Goal: Task Accomplishment & Management: Manage account settings

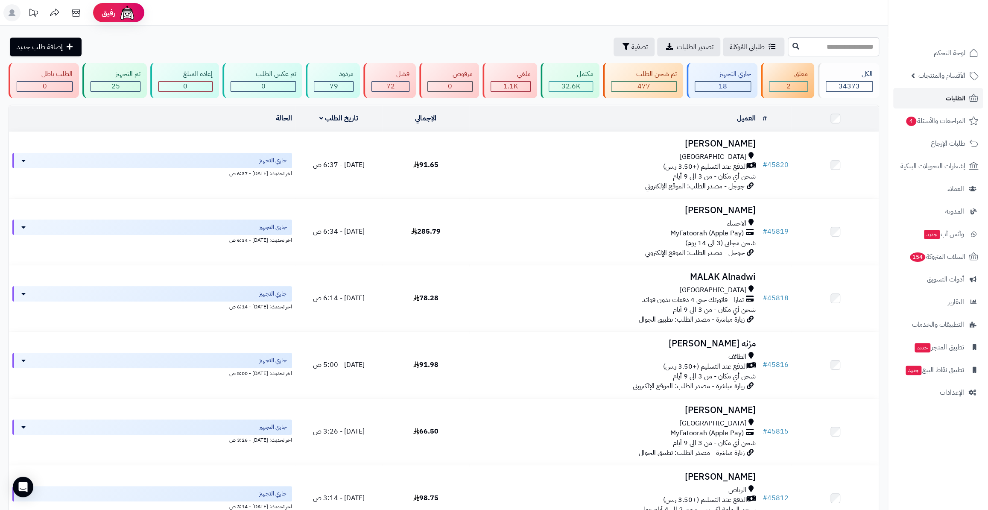
click at [933, 96] on link "الطلبات" at bounding box center [938, 98] width 90 height 20
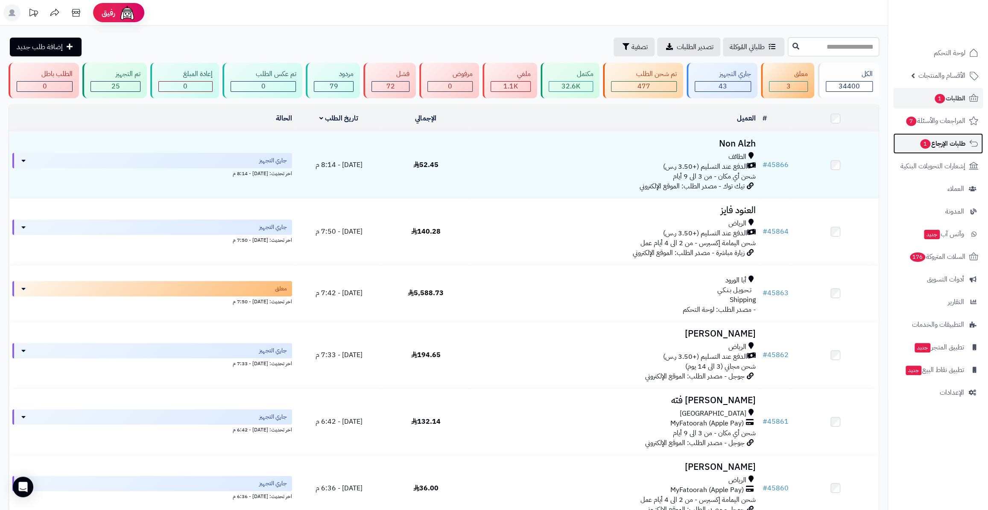
click at [921, 142] on span "1" at bounding box center [925, 143] width 10 height 9
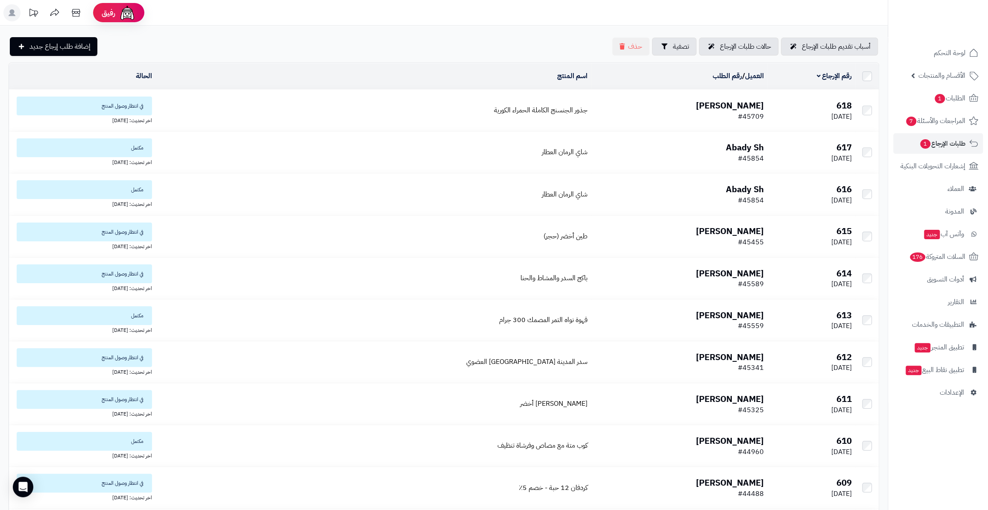
click at [743, 112] on span "#45709" at bounding box center [751, 116] width 26 height 10
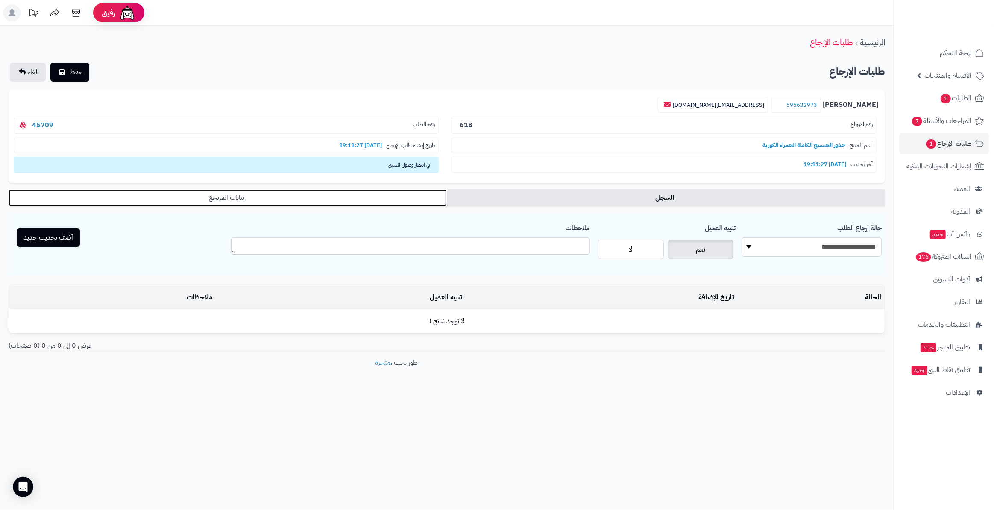
click at [376, 199] on link "بيانات المرتجع" at bounding box center [228, 197] width 438 height 17
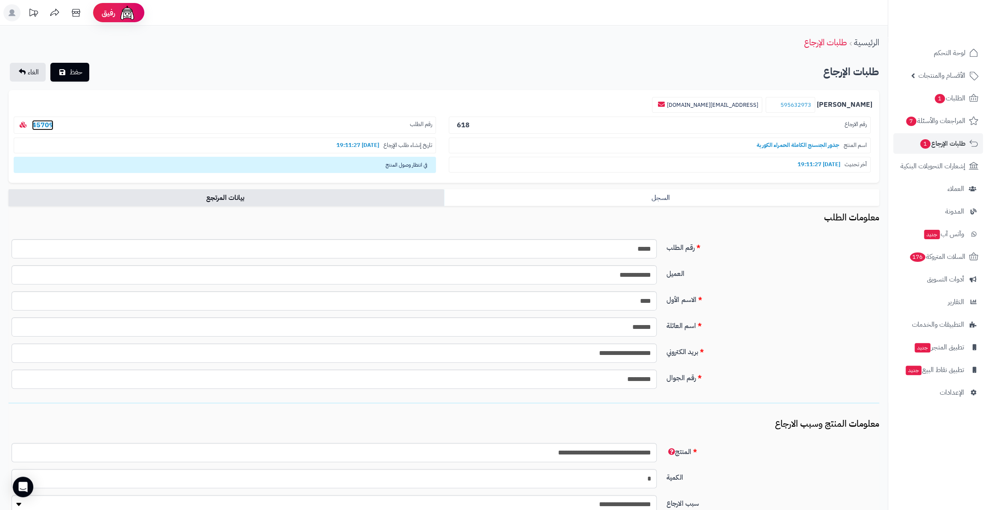
click at [46, 128] on link "45709" at bounding box center [42, 125] width 21 height 10
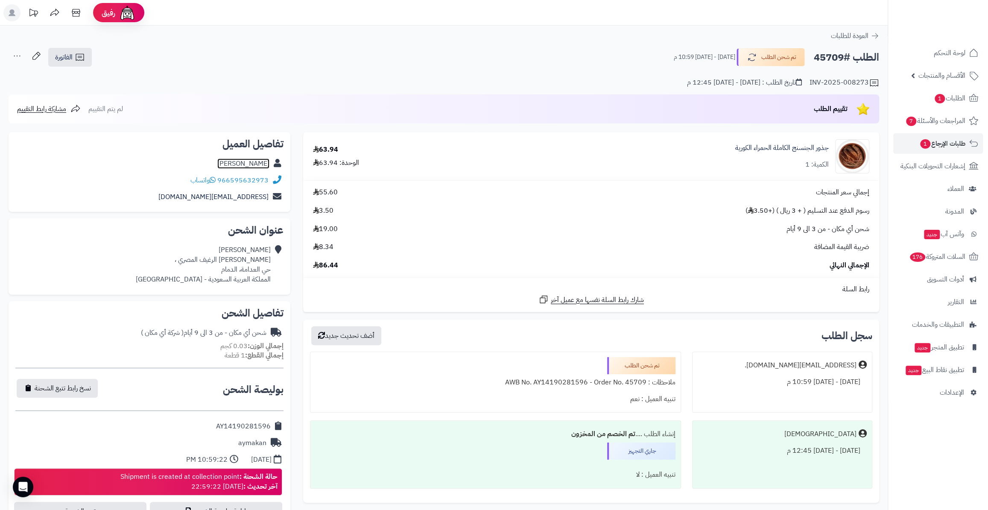
click at [260, 162] on link "محمد الزغبي" at bounding box center [243, 163] width 52 height 10
drag, startPoint x: 812, startPoint y: 58, endPoint x: 842, endPoint y: 59, distance: 29.5
click at [842, 59] on div "الطلب #45709 تم شحن الطلب الجمعة - ٢٩ أغسطس ٢٠٢٥ - 10:59 م" at bounding box center [772, 57] width 213 height 18
copy h2 "45709"
click at [919, 139] on span "طلبات الإرجاع 1" at bounding box center [942, 143] width 46 height 12
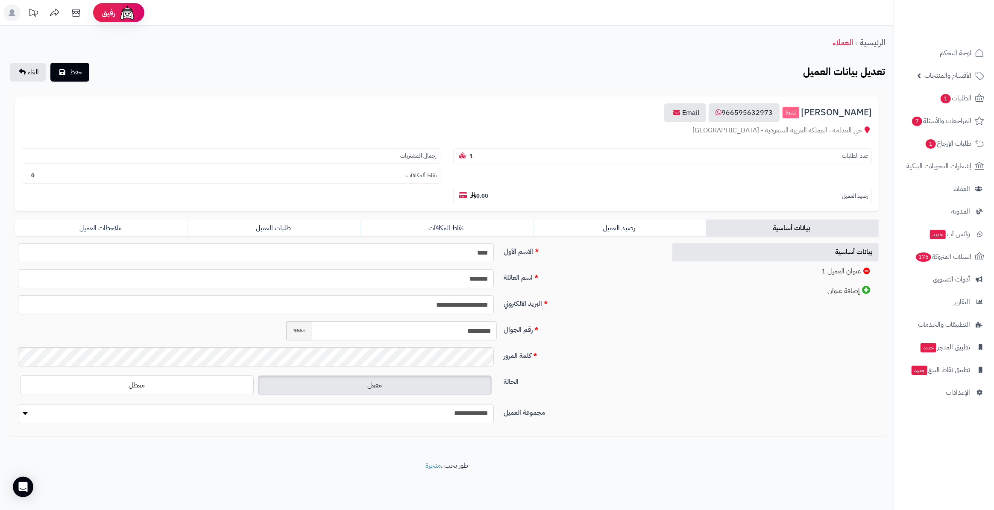
click at [437, 404] on select "**********" at bounding box center [256, 413] width 476 height 19
select select "*"
click at [18, 404] on select "**********" at bounding box center [256, 413] width 476 height 19
click at [74, 62] on button "حفظ" at bounding box center [69, 71] width 39 height 19
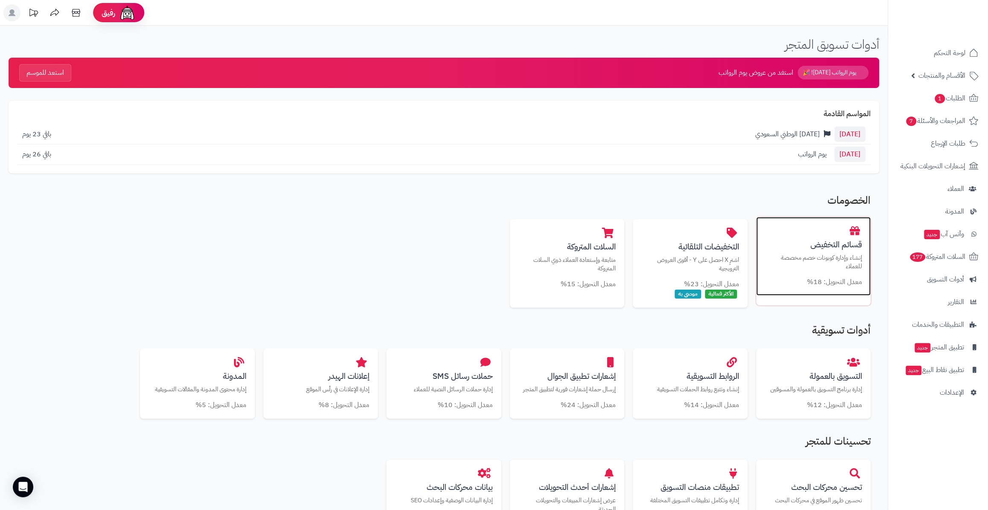
click at [774, 262] on p "إنشاء وإدارة كوبونات خصم مخصصة للعملاء" at bounding box center [813, 262] width 97 height 18
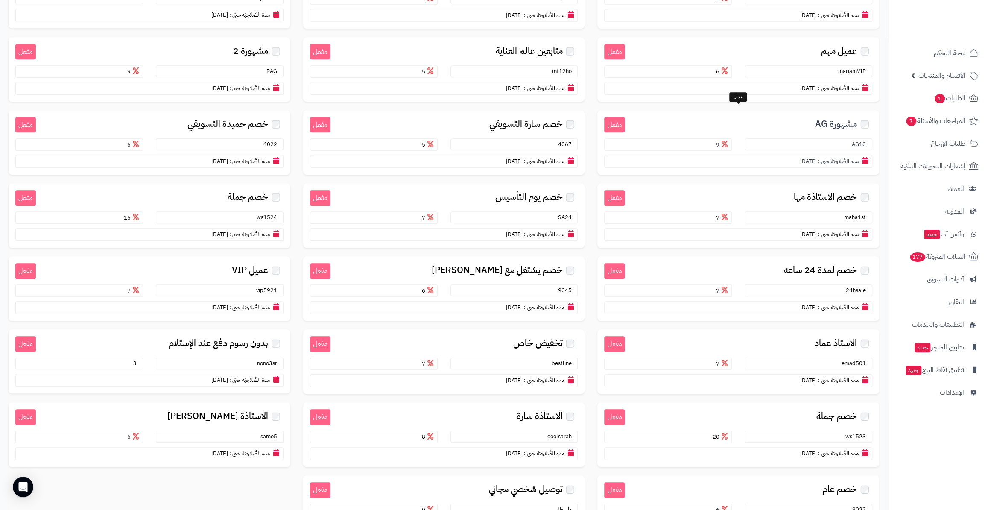
scroll to position [471, 0]
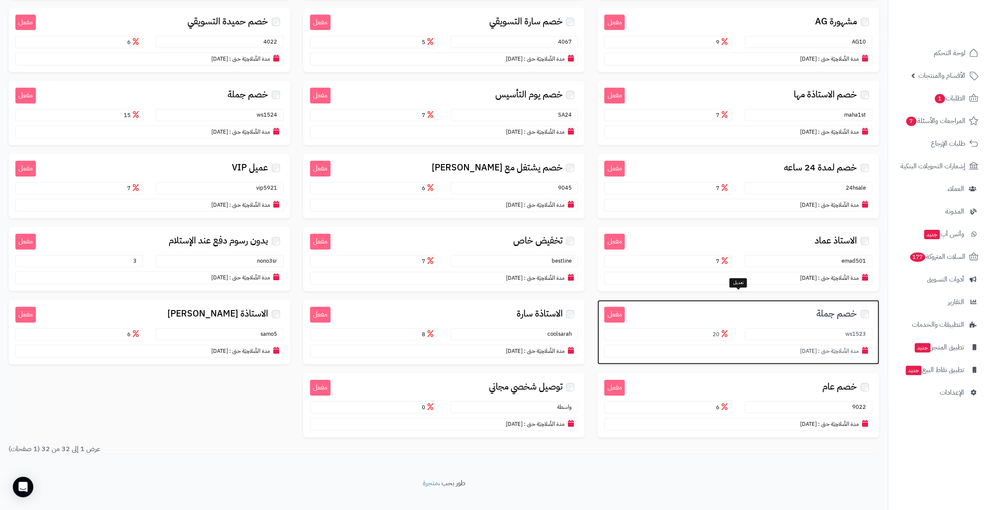
click at [810, 347] on span "12/03/2025" at bounding box center [808, 351] width 17 height 8
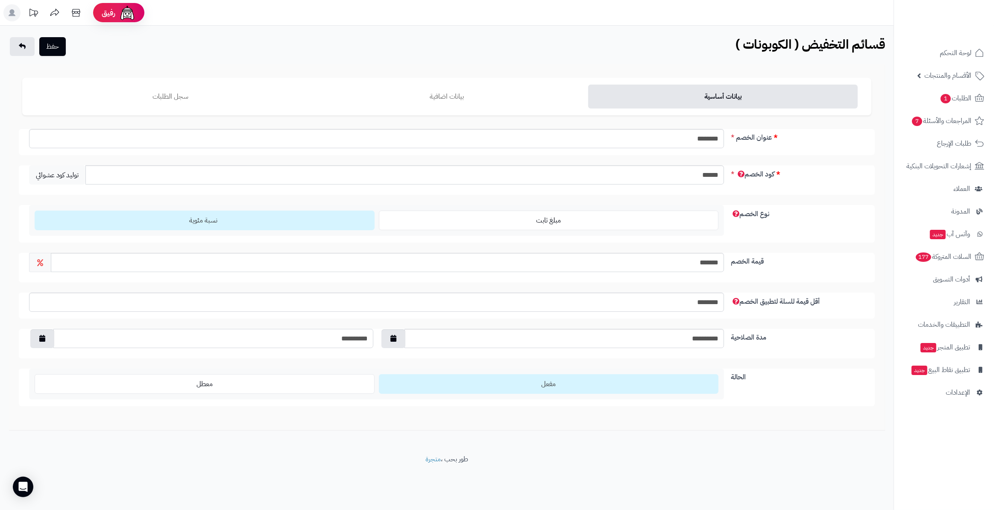
drag, startPoint x: 350, startPoint y: 337, endPoint x: 306, endPoint y: 337, distance: 43.6
click at [354, 337] on input "**********" at bounding box center [213, 338] width 320 height 19
click at [48, 332] on button "button" at bounding box center [42, 338] width 24 height 19
click at [130, 358] on th "‹" at bounding box center [127, 357] width 15 height 13
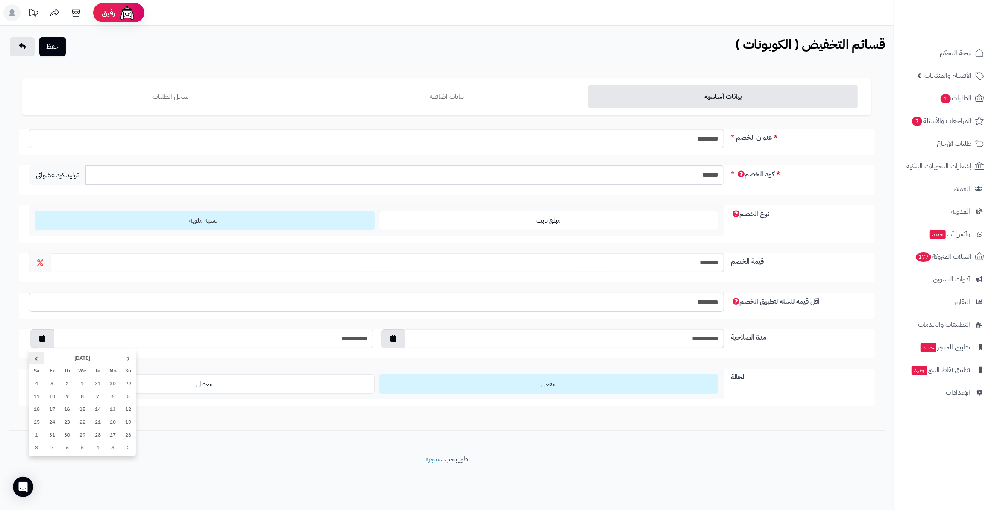
click at [36, 359] on th "›" at bounding box center [36, 357] width 15 height 13
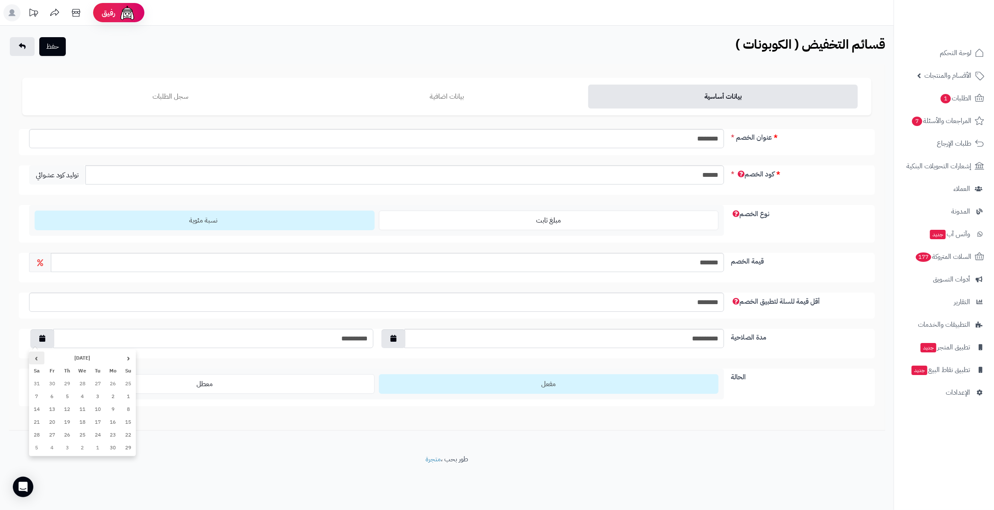
click at [36, 359] on th "›" at bounding box center [36, 357] width 15 height 13
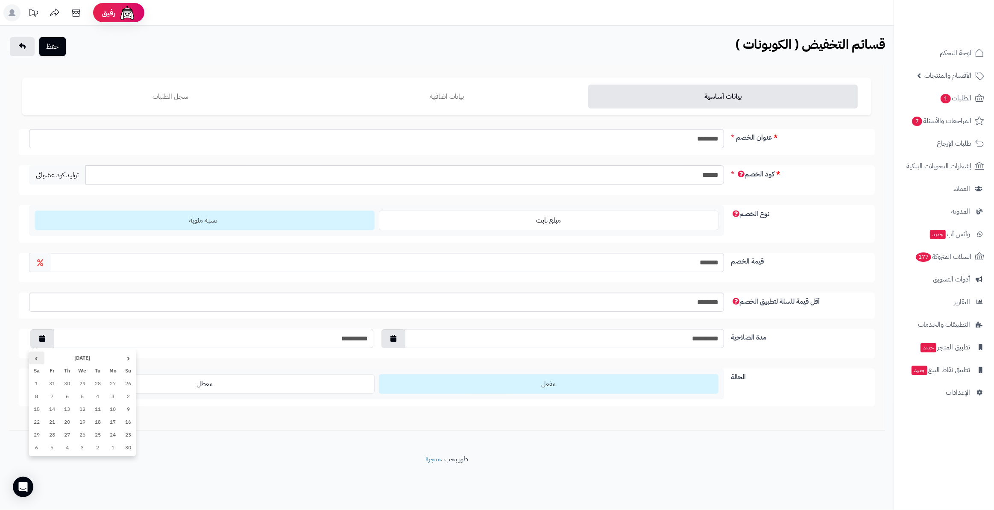
click at [36, 359] on th "›" at bounding box center [36, 357] width 15 height 13
click at [77, 432] on td "31" at bounding box center [82, 434] width 15 height 13
type input "**********"
click at [152, 439] on div "**********" at bounding box center [446, 240] width 893 height 429
click at [57, 47] on button "حفظ" at bounding box center [52, 46] width 26 height 19
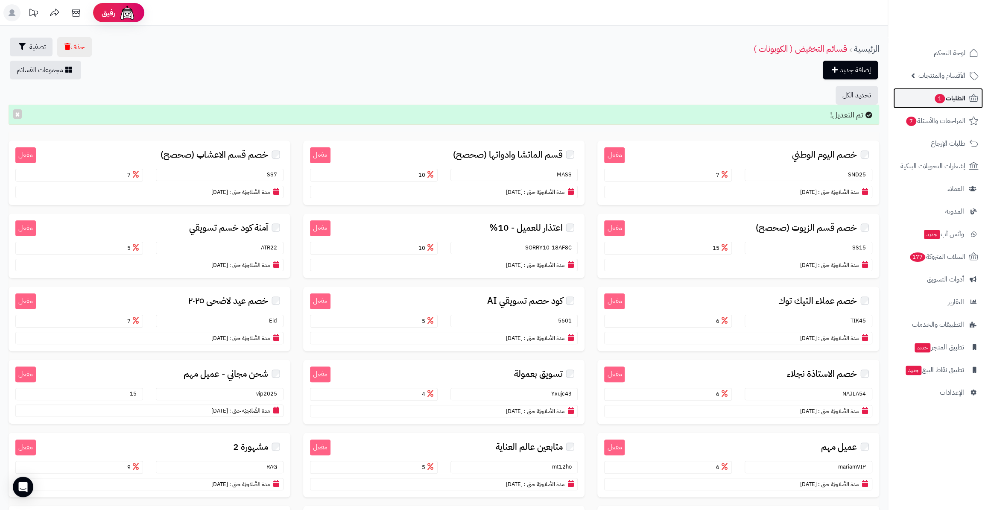
click at [948, 100] on span "الطلبات 1" at bounding box center [950, 98] width 32 height 12
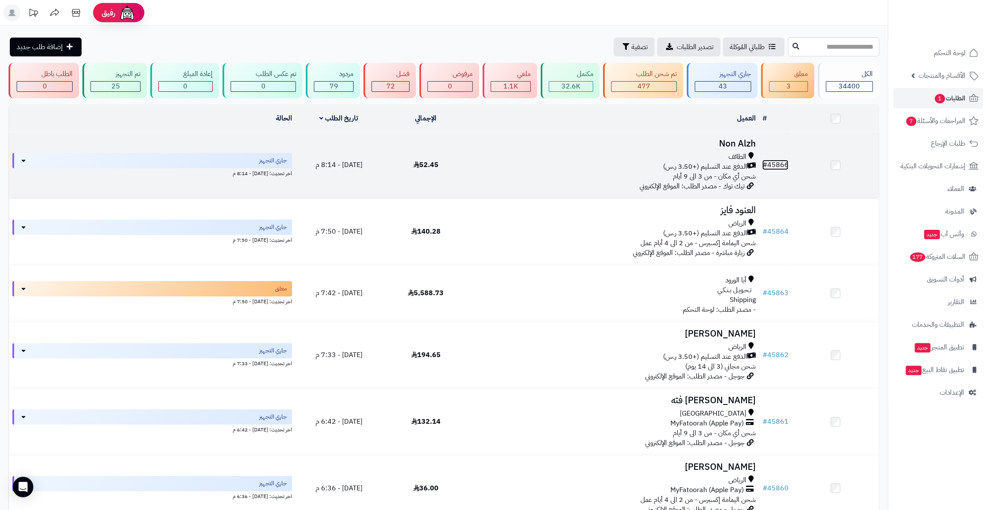
click at [782, 163] on link "# 45866" at bounding box center [775, 165] width 26 height 10
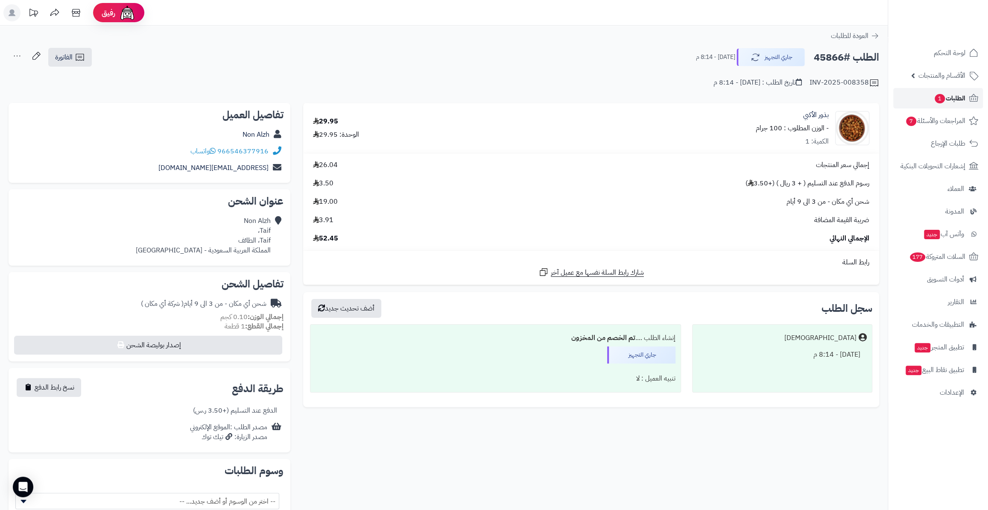
click at [946, 95] on span "الطلبات 1" at bounding box center [950, 98] width 32 height 12
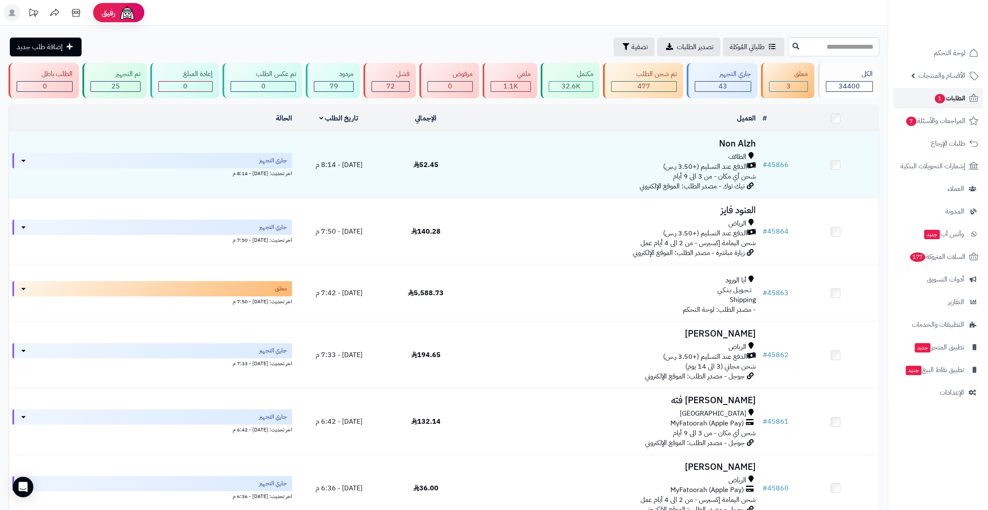
click at [938, 100] on span "1" at bounding box center [940, 98] width 10 height 9
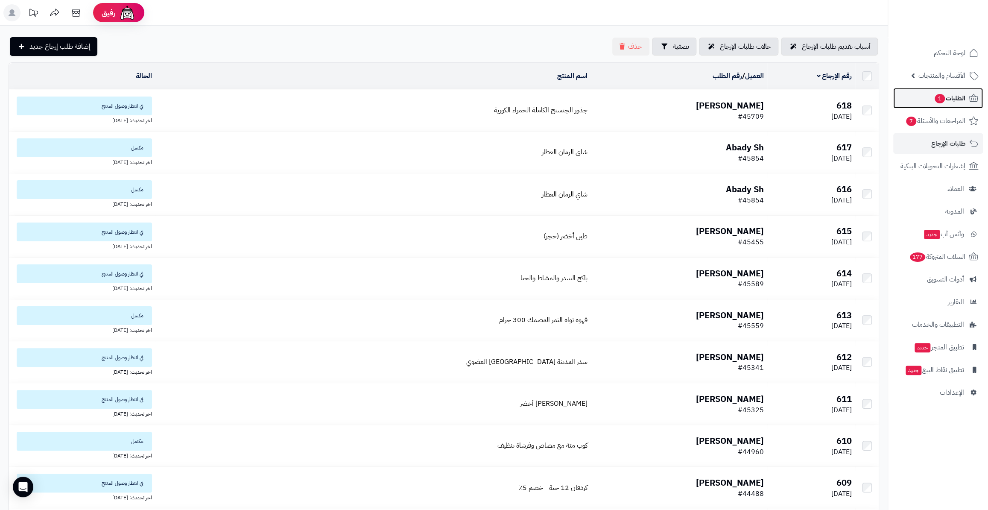
click at [920, 105] on link "الطلبات 1" at bounding box center [938, 98] width 90 height 20
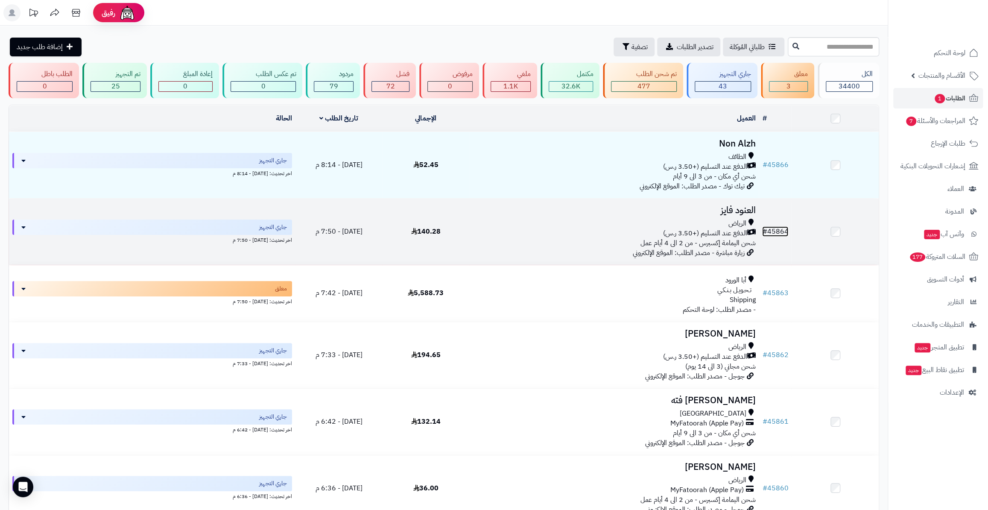
click at [780, 231] on link "# 45864" at bounding box center [775, 231] width 26 height 10
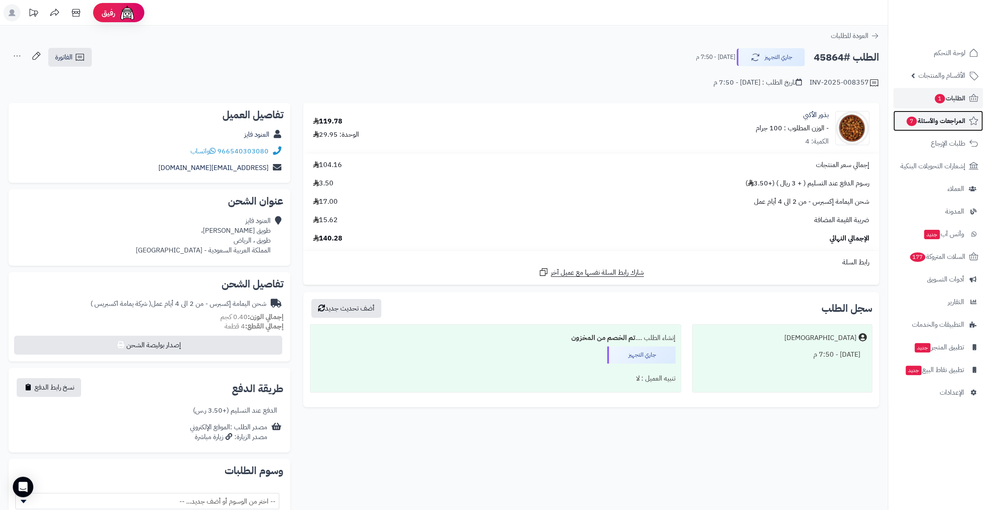
click at [927, 120] on span "المراجعات والأسئلة 7" at bounding box center [936, 121] width 60 height 12
